Goal: Task Accomplishment & Management: Manage account settings

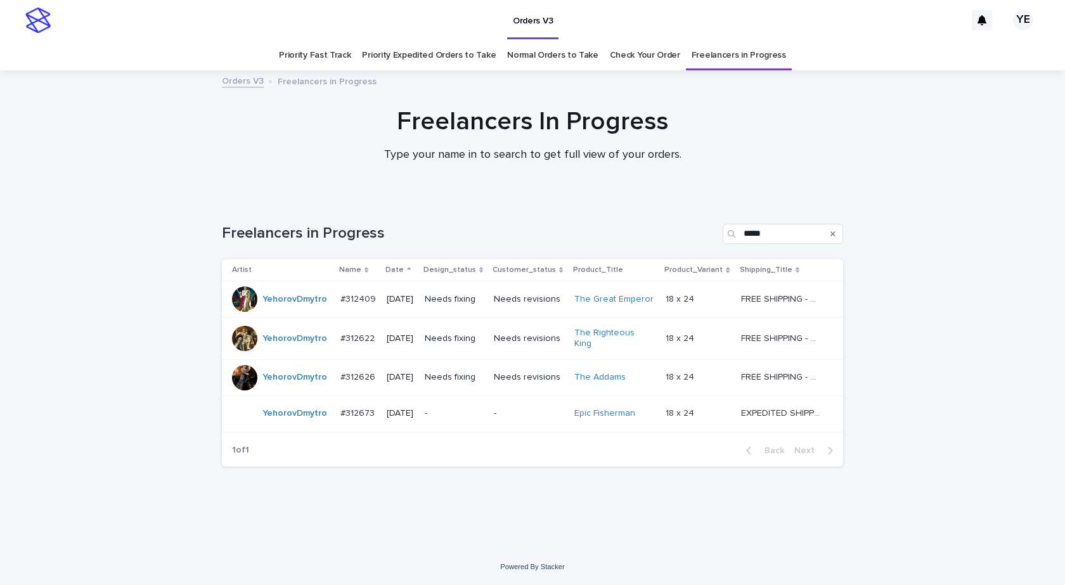
click at [293, 424] on td "YehorovDmytro" at bounding box center [279, 414] width 114 height 36
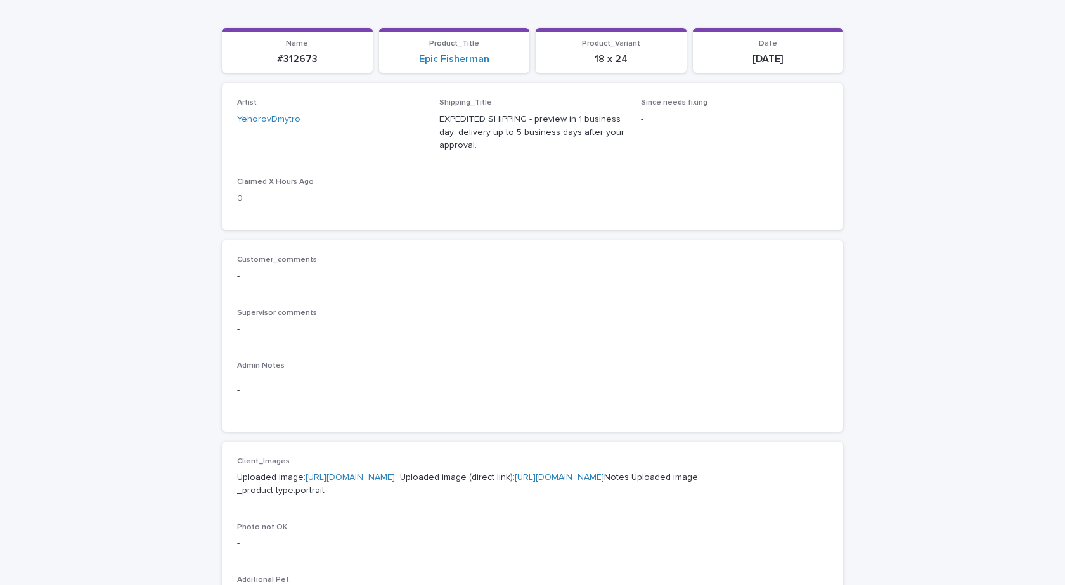
scroll to position [381, 0]
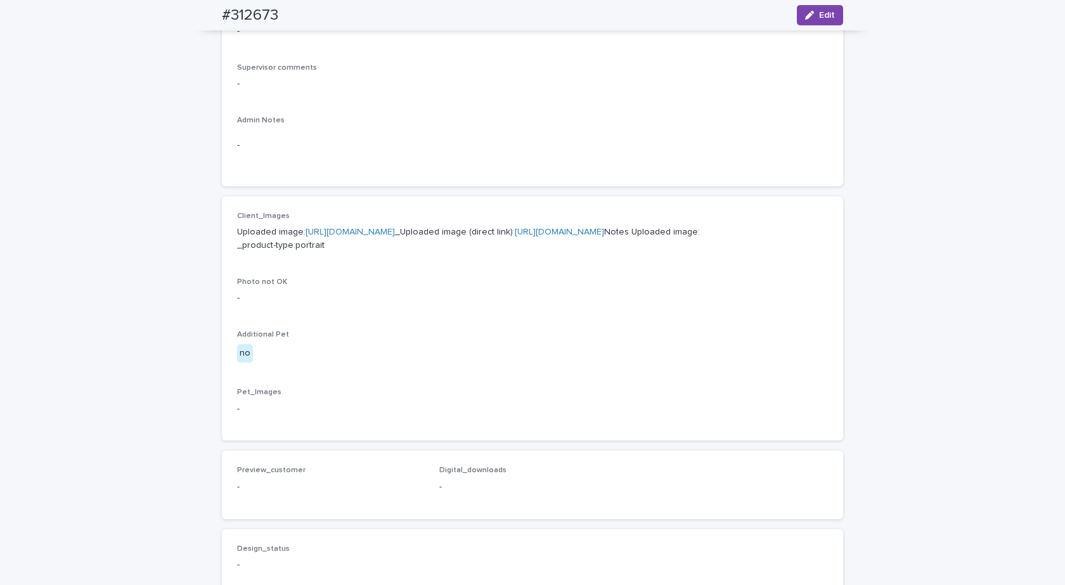
click at [374, 233] on link "[URL][DOMAIN_NAME]" at bounding box center [350, 232] width 89 height 9
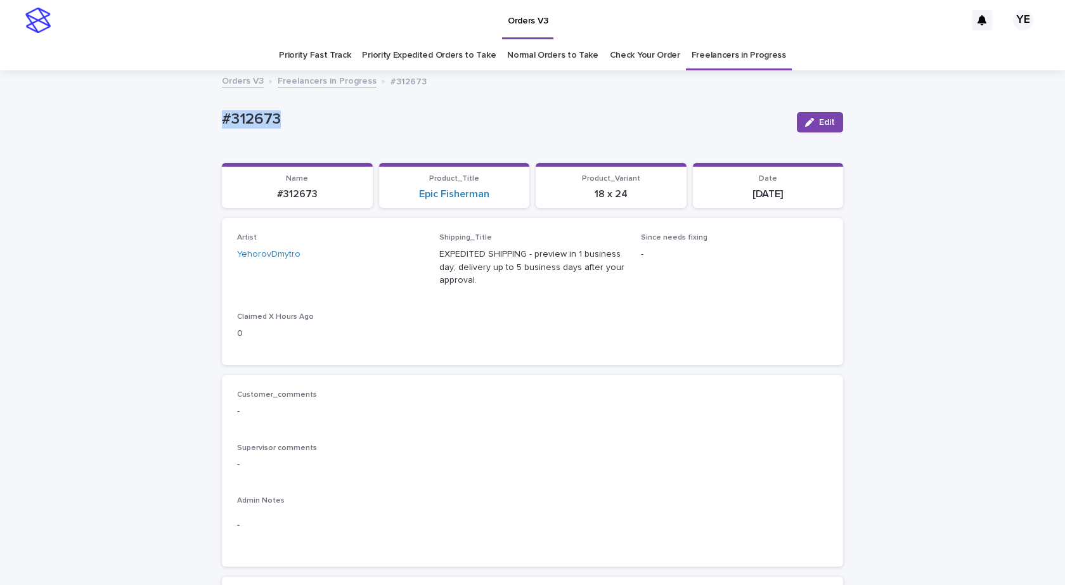
drag, startPoint x: 304, startPoint y: 114, endPoint x: 184, endPoint y: 125, distance: 120.4
copy p "#312673"
click at [814, 115] on button "Edit" at bounding box center [820, 122] width 46 height 20
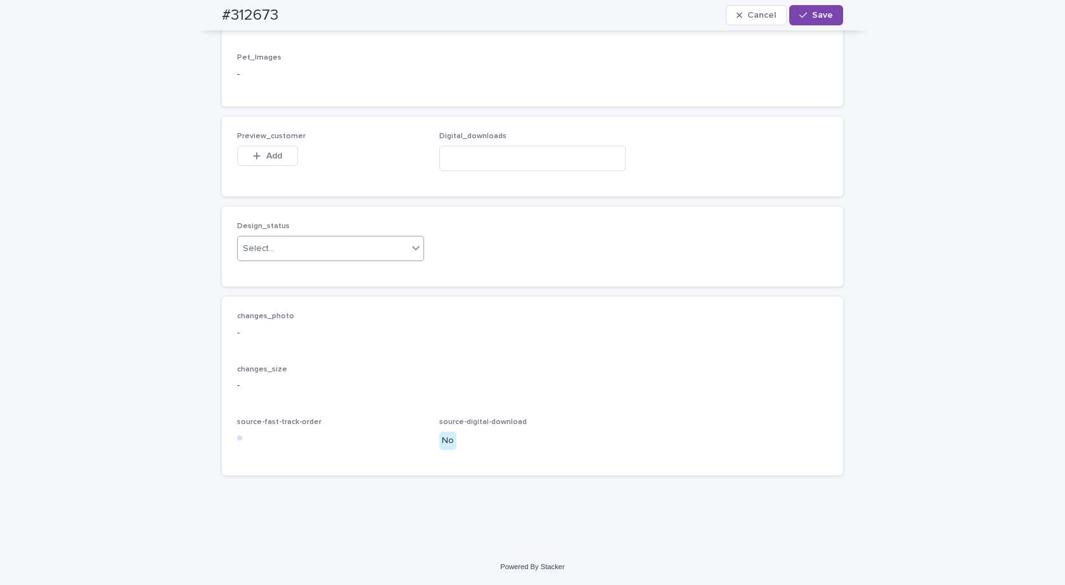
scroll to position [807, 0]
click at [327, 244] on div "Select..." at bounding box center [323, 248] width 170 height 21
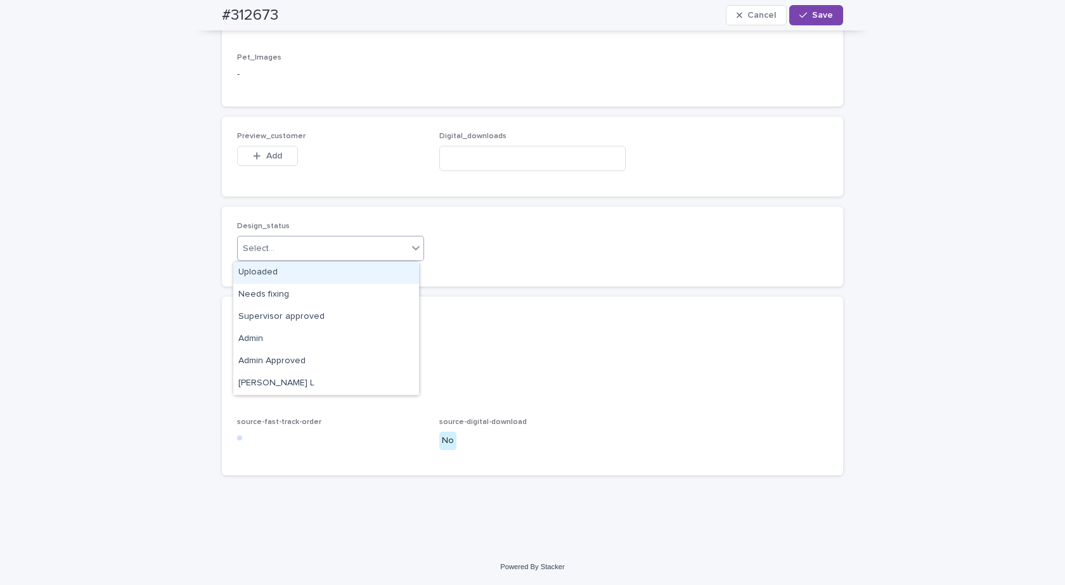
click at [263, 277] on div "Uploaded" at bounding box center [326, 273] width 186 height 22
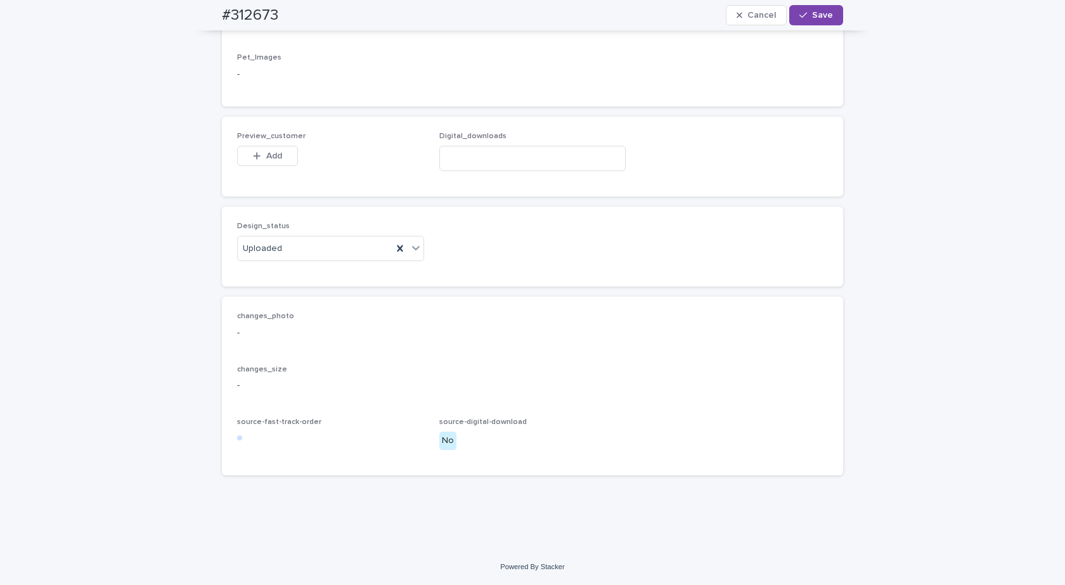
click at [254, 169] on div "Add" at bounding box center [267, 158] width 61 height 25
click at [255, 158] on icon "button" at bounding box center [257, 156] width 8 height 9
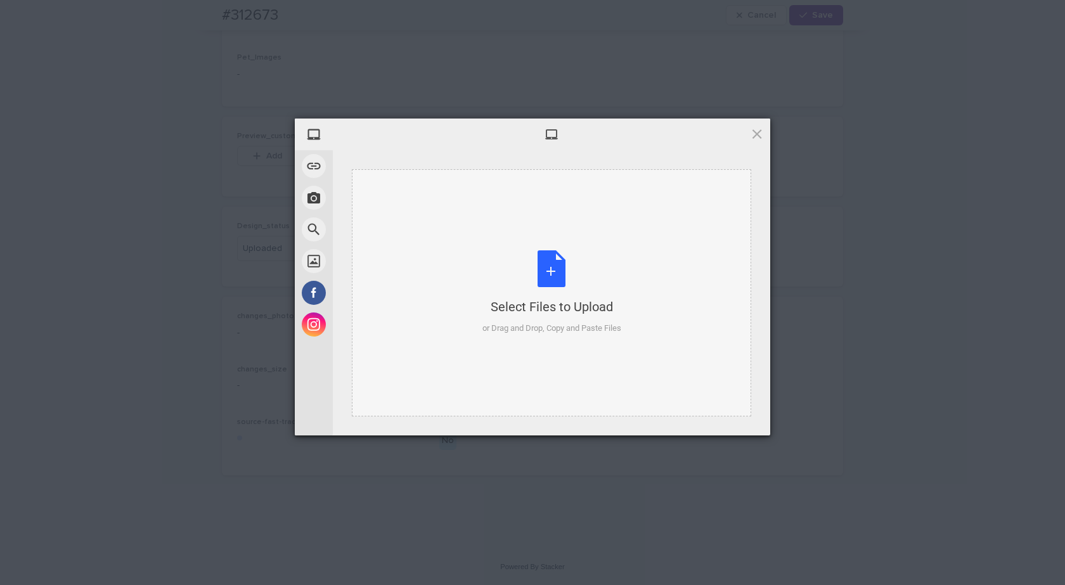
click at [537, 276] on div "Select Files to Upload or Drag and Drop, Copy and Paste Files" at bounding box center [552, 293] width 139 height 84
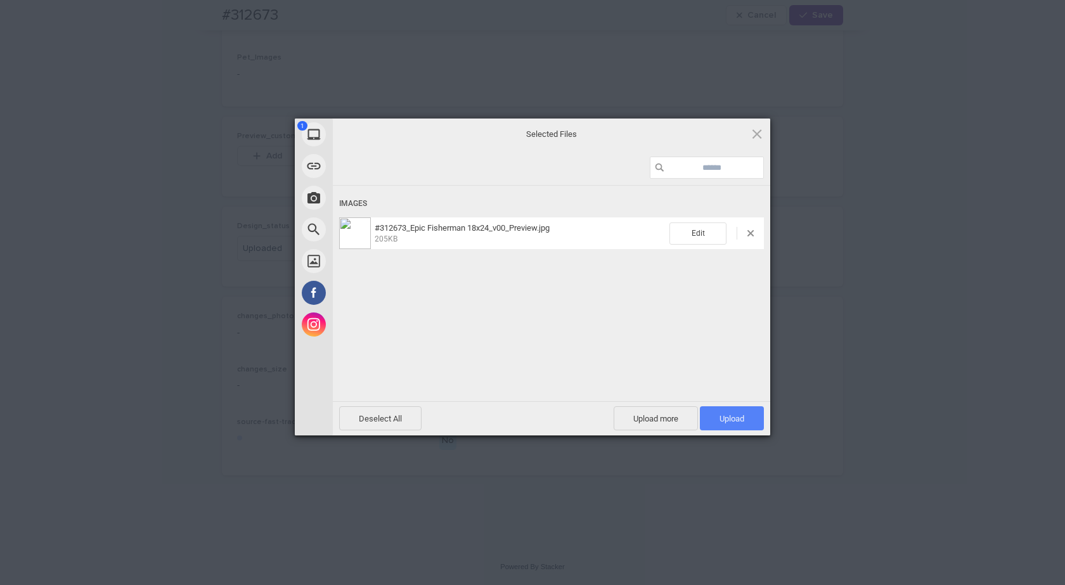
click at [727, 412] on span "Upload 1" at bounding box center [732, 419] width 64 height 24
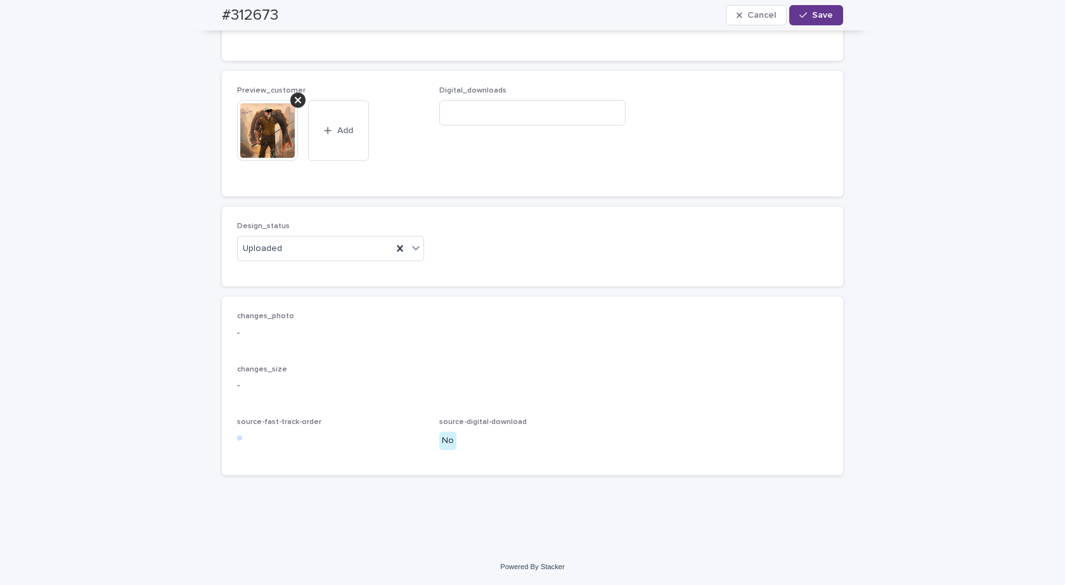
click at [815, 13] on span "Save" at bounding box center [822, 15] width 21 height 9
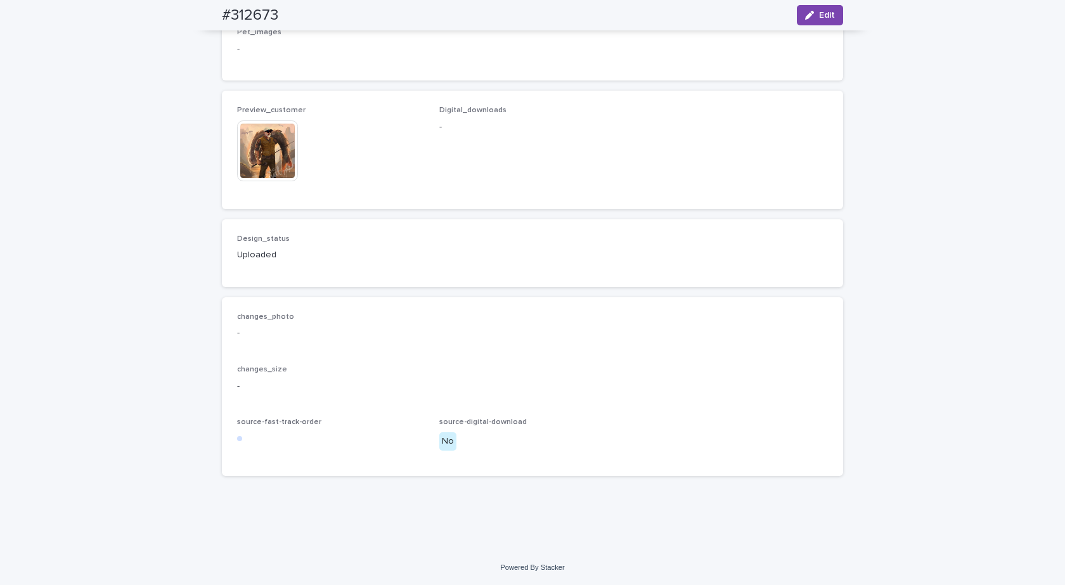
click at [261, 158] on img at bounding box center [267, 150] width 61 height 61
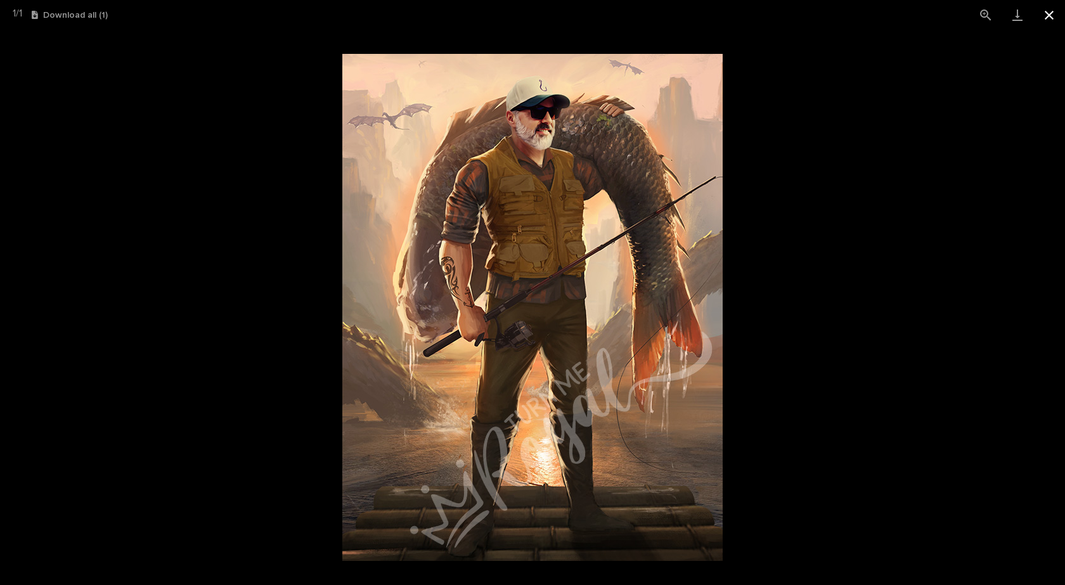
click at [1050, 11] on button "Close gallery" at bounding box center [1050, 15] width 32 height 30
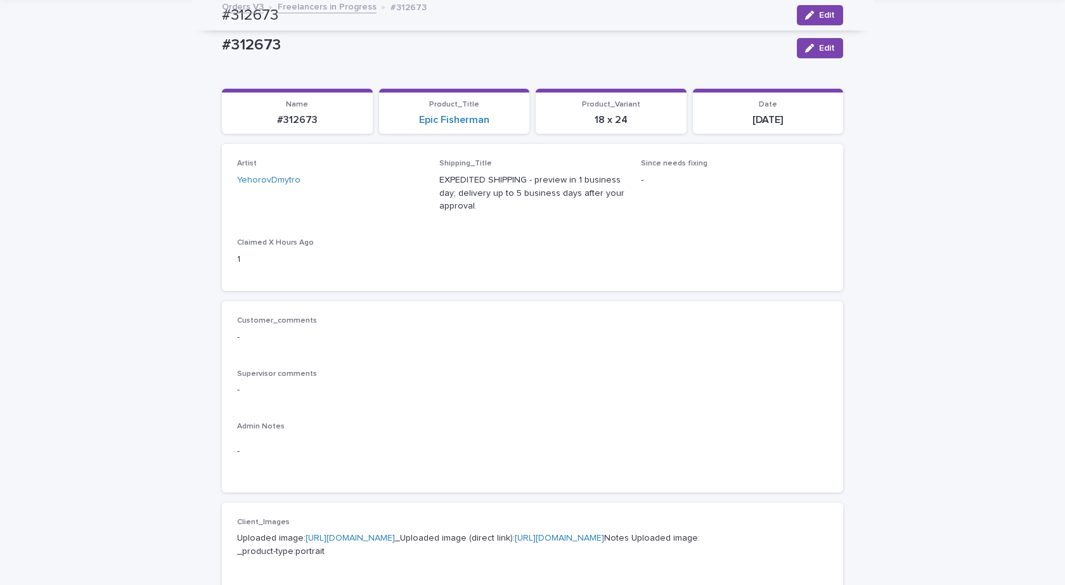
scroll to position [0, 0]
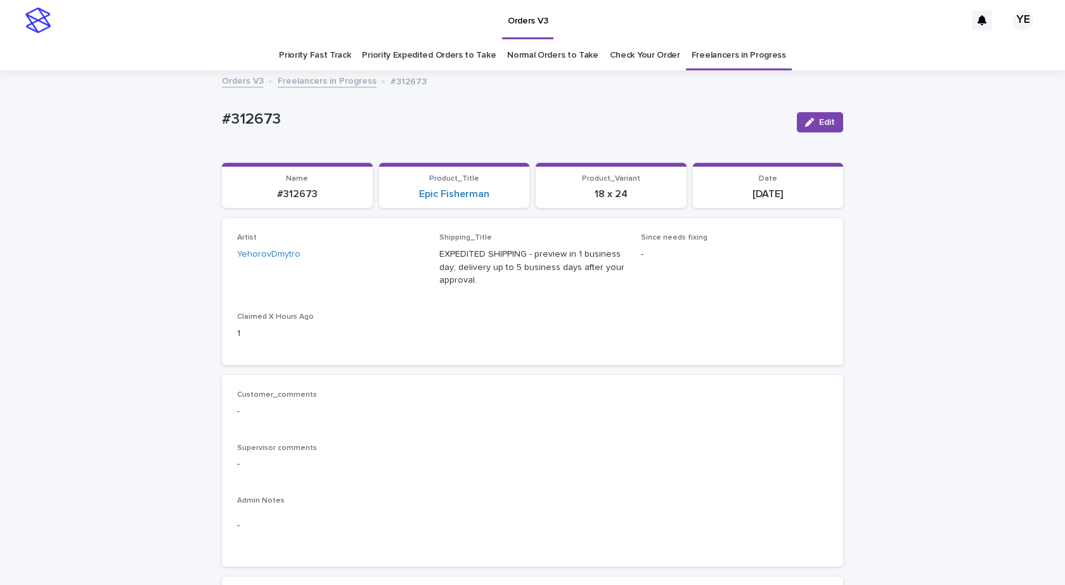
click at [316, 81] on link "Freelancers in Progress" at bounding box center [327, 80] width 99 height 15
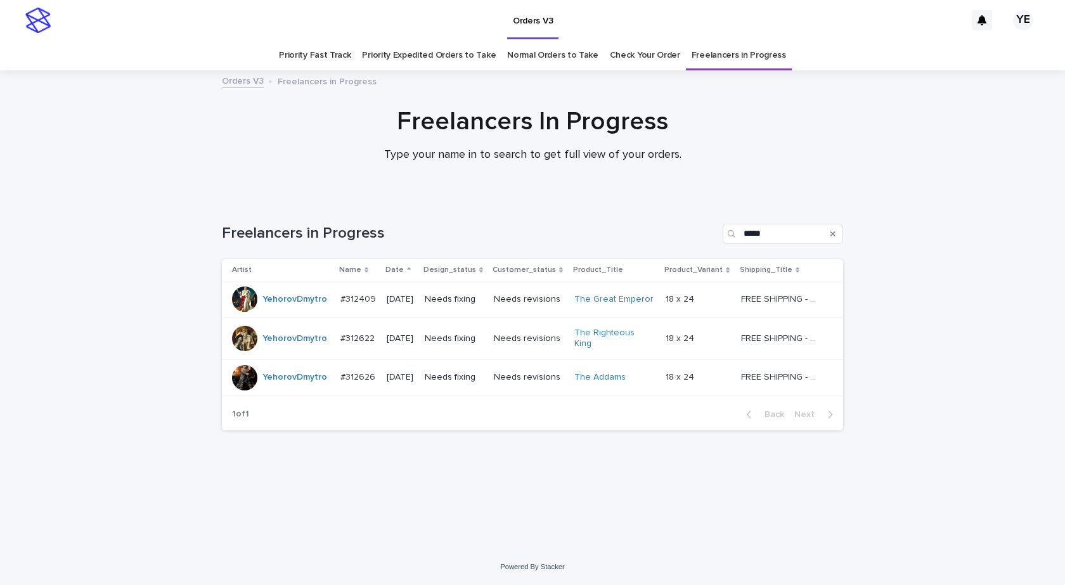
click at [129, 169] on div "Freelancers In Progress Type your name in to search to get full view of your or…" at bounding box center [532, 140] width 1065 height 67
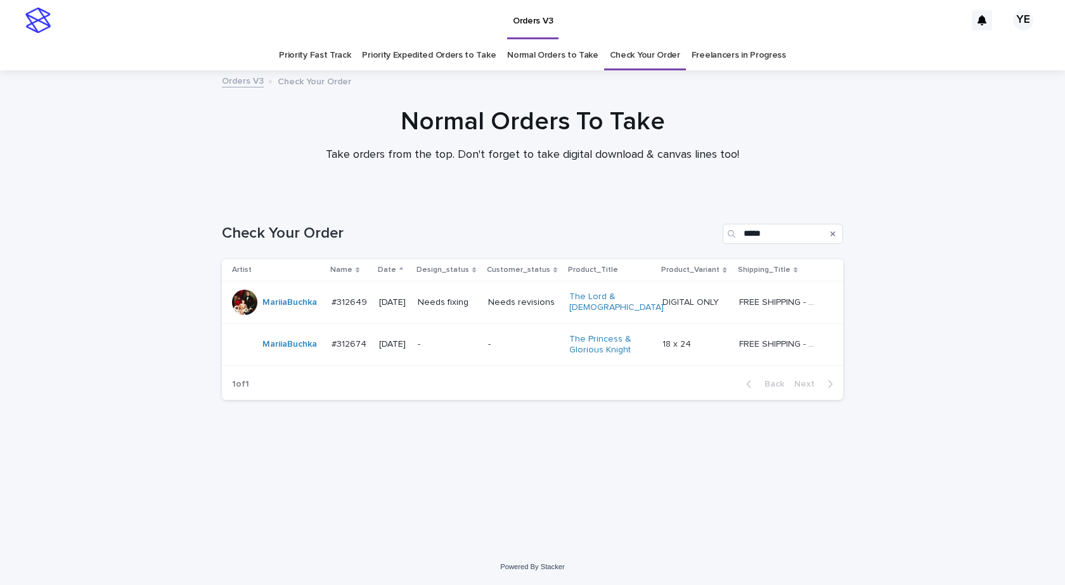
click at [339, 356] on td "#312674 #312674" at bounding box center [351, 344] width 48 height 42
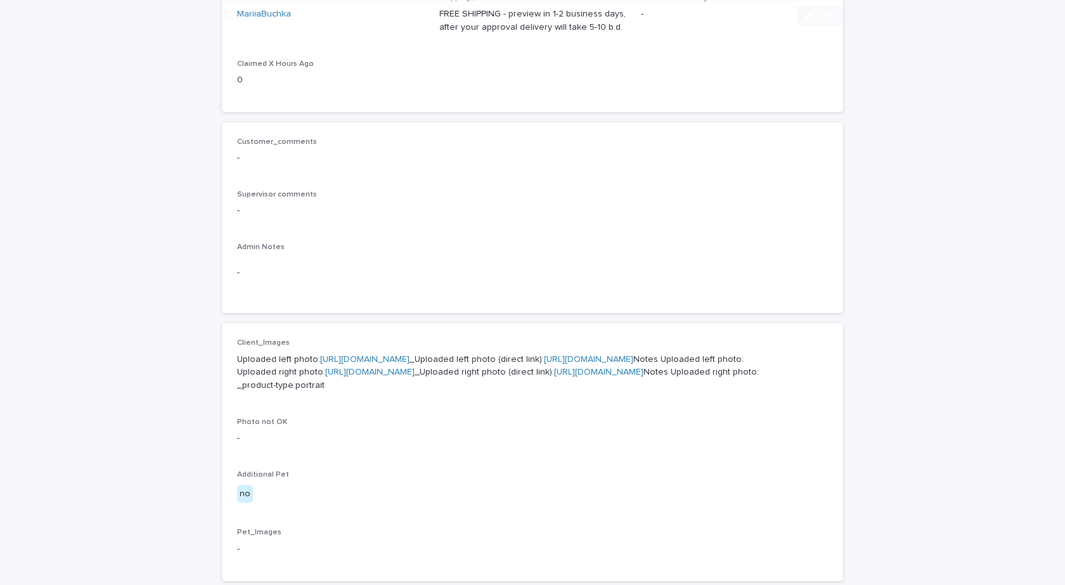
scroll to position [381, 0]
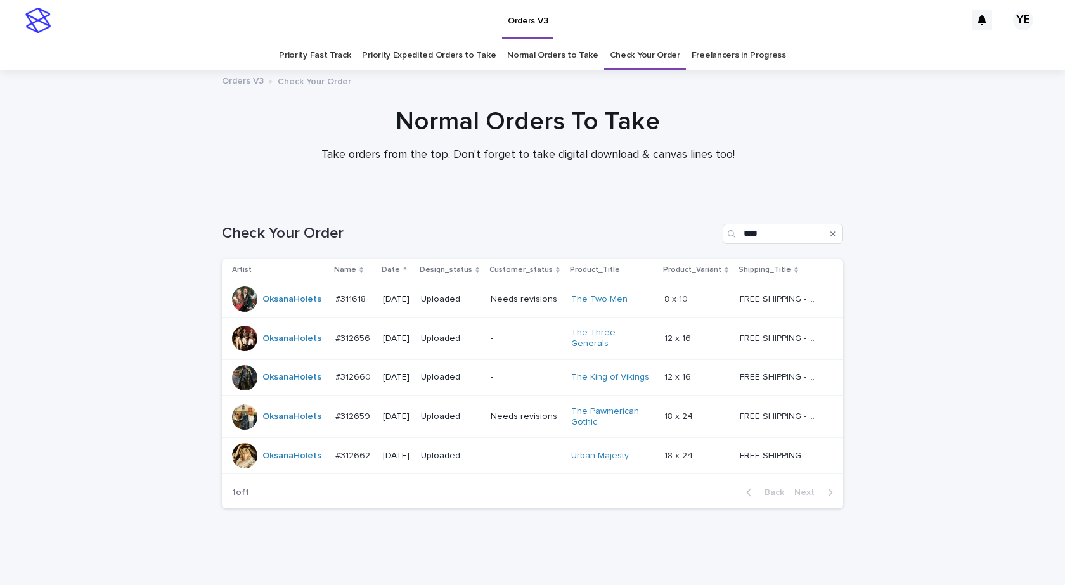
click at [122, 387] on div "Loading... Saving… Loading... Saving… Check Your Order **** Artist Name Date De…" at bounding box center [532, 390] width 1065 height 384
